Goal: Browse casually

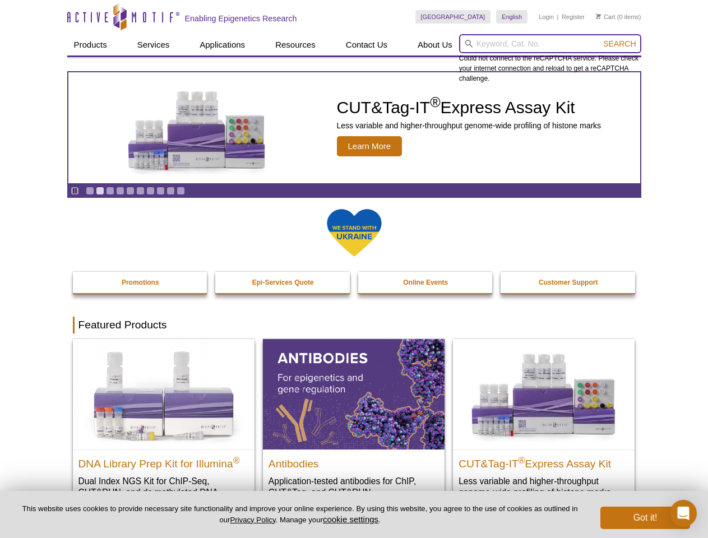
click at [550, 44] on input "search" at bounding box center [550, 43] width 182 height 19
click at [619, 44] on span "Search" at bounding box center [619, 43] width 33 height 9
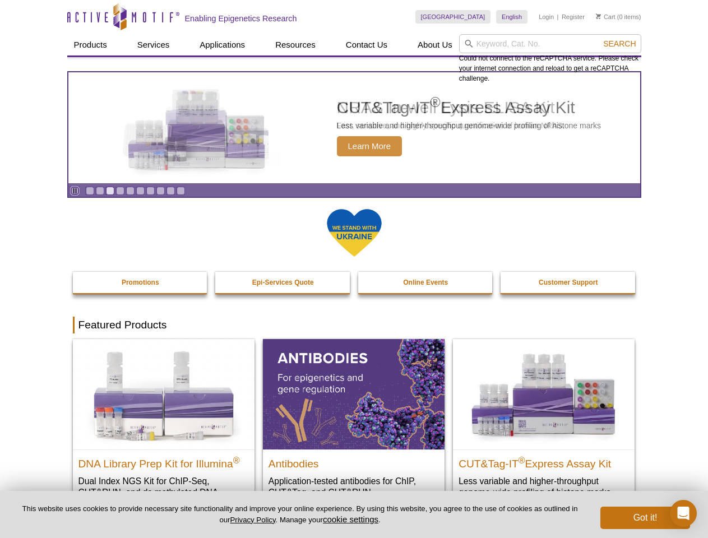
click at [75, 191] on icon "Pause" at bounding box center [74, 190] width 7 height 7
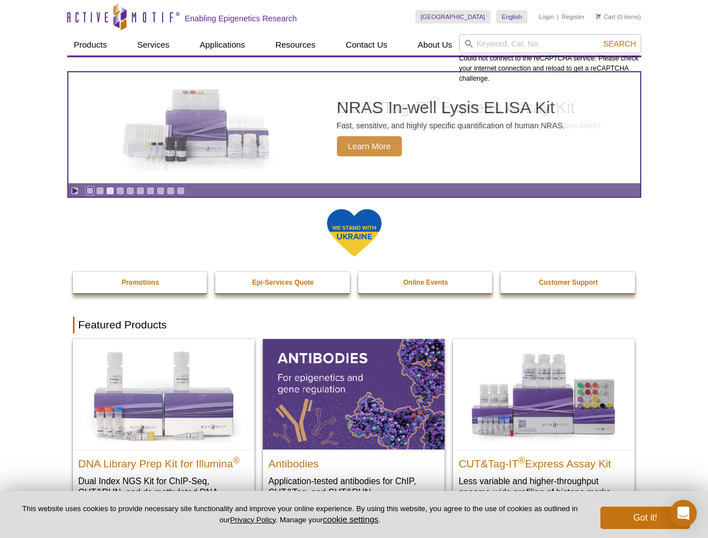
click at [90, 191] on link "Go to slide 1" at bounding box center [90, 191] width 8 height 8
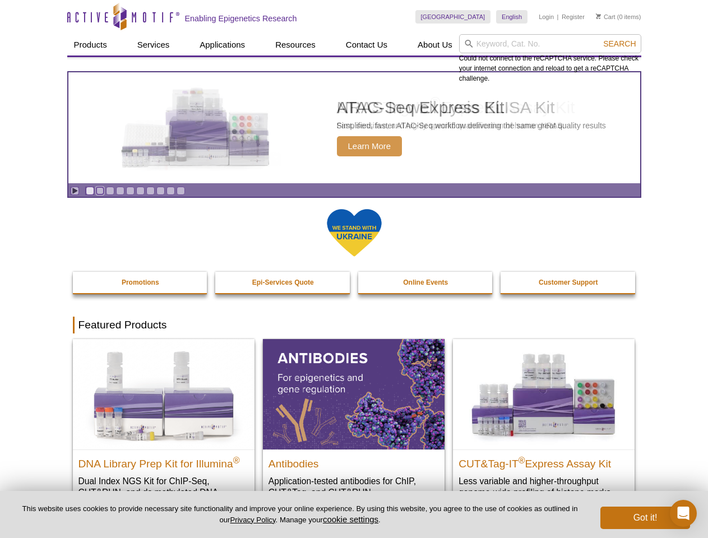
click at [100, 191] on link "Go to slide 2" at bounding box center [100, 191] width 8 height 8
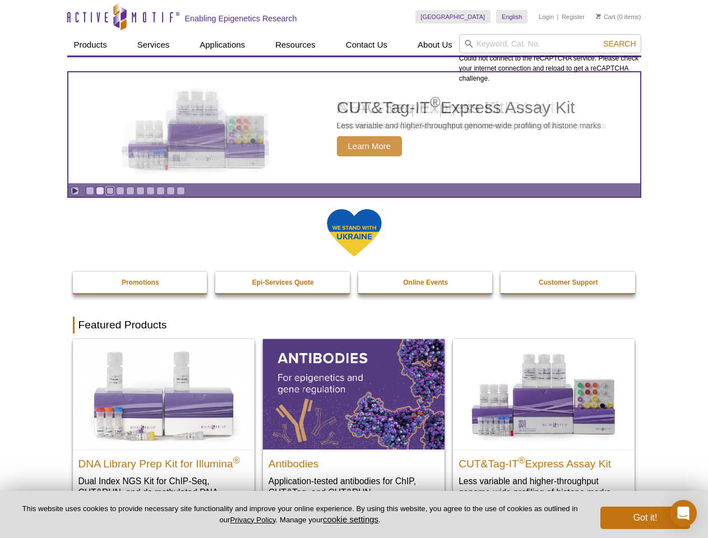
click at [110, 191] on link "Go to slide 3" at bounding box center [110, 191] width 8 height 8
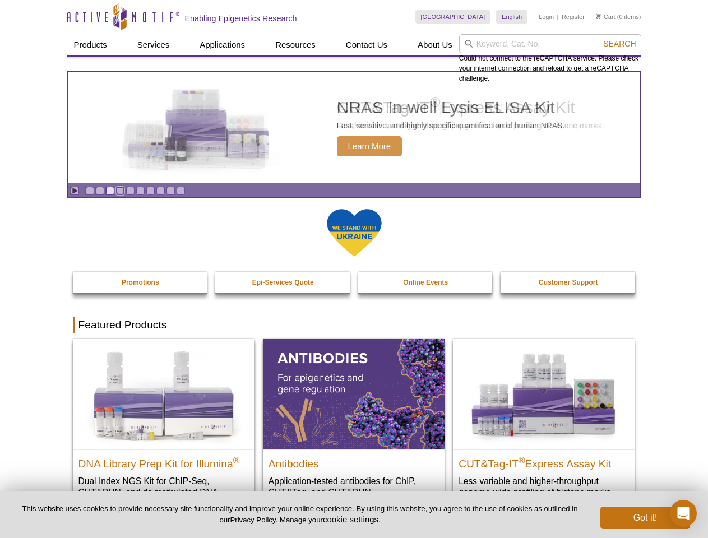
click at [120, 191] on link "Go to slide 4" at bounding box center [120, 191] width 8 height 8
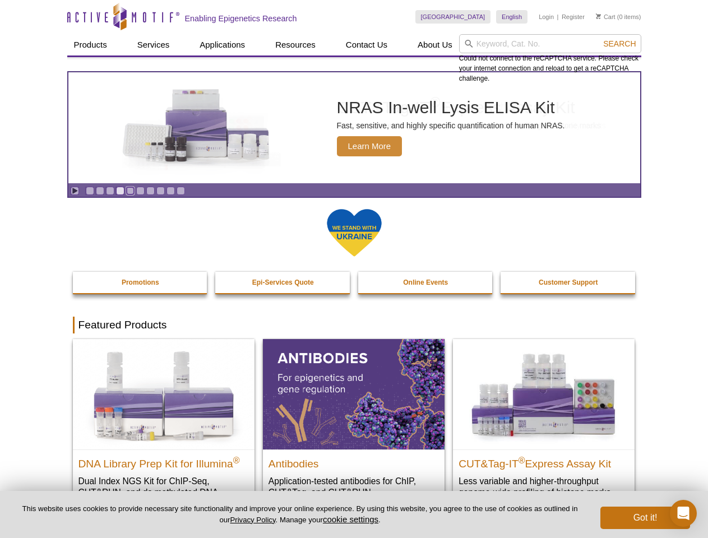
click at [130, 191] on link "Go to slide 5" at bounding box center [130, 191] width 8 height 8
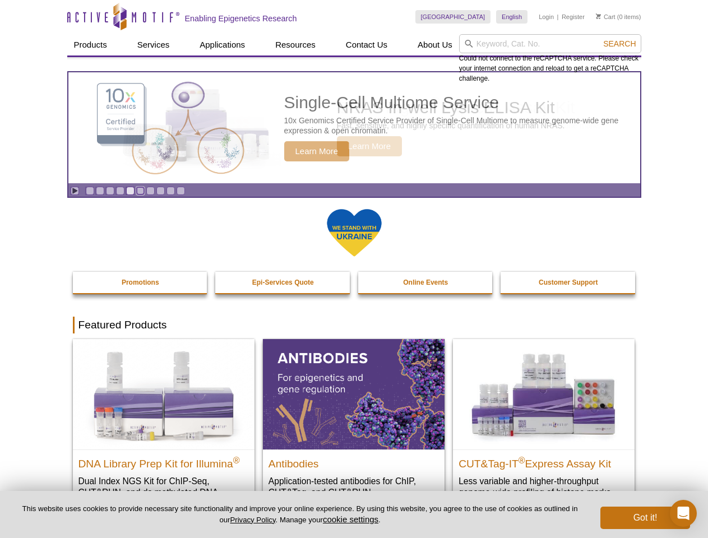
click at [140, 191] on link "Go to slide 6" at bounding box center [140, 191] width 8 height 8
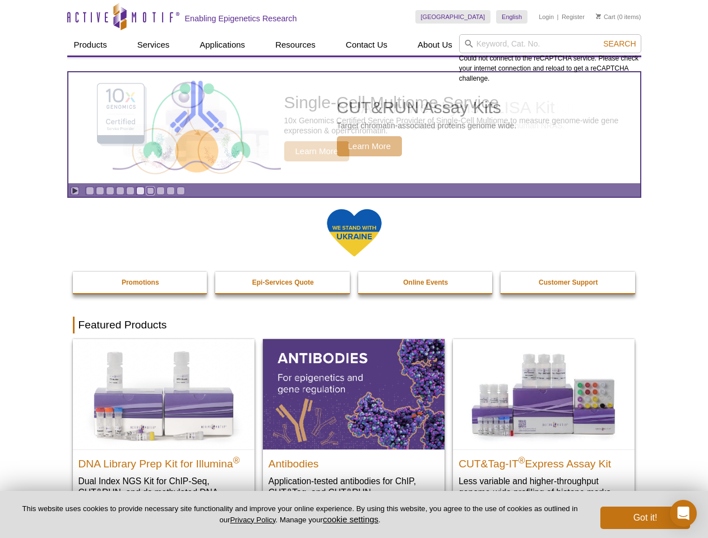
click at [150, 191] on link "Go to slide 7" at bounding box center [150, 191] width 8 height 8
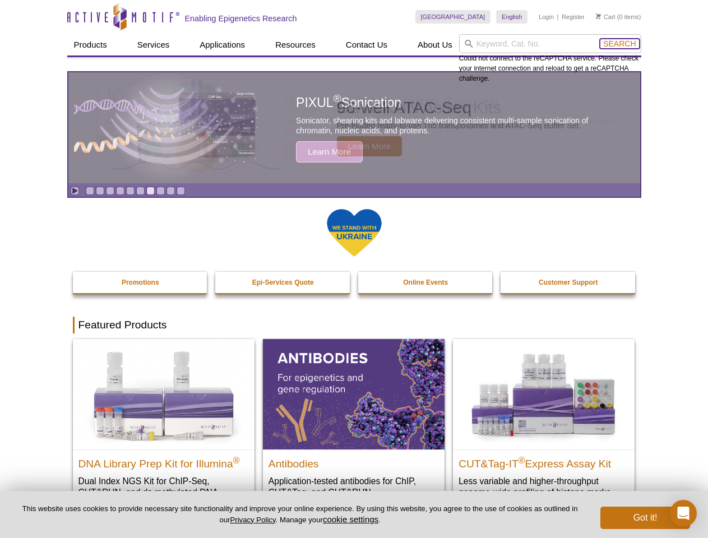
click at [619, 44] on span "Search" at bounding box center [619, 43] width 33 height 9
